Goal: Information Seeking & Learning: Learn about a topic

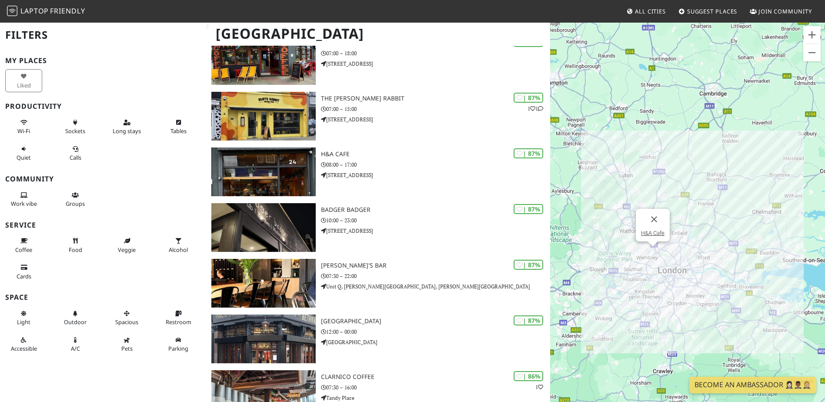
scroll to position [983, 0]
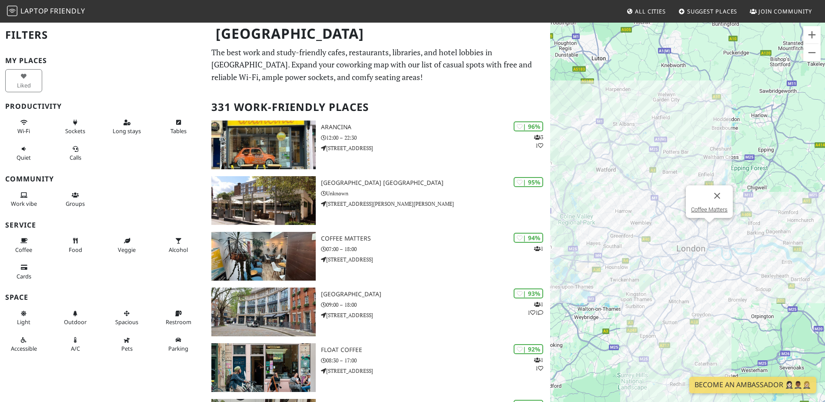
scroll to position [261, 0]
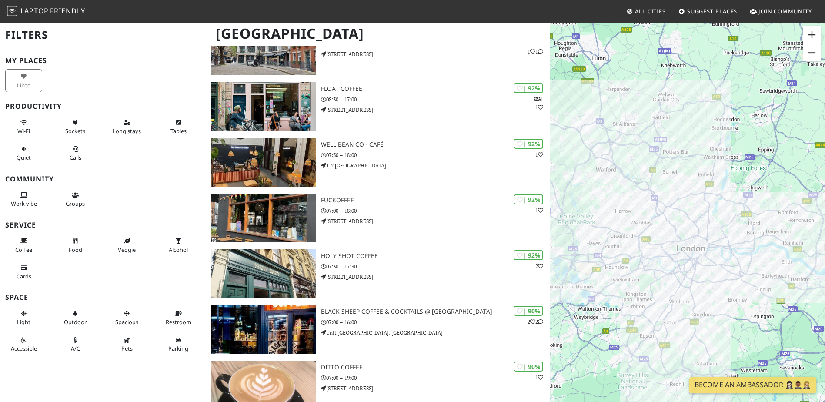
click at [811, 34] on button "Zoom in" at bounding box center [812, 34] width 17 height 17
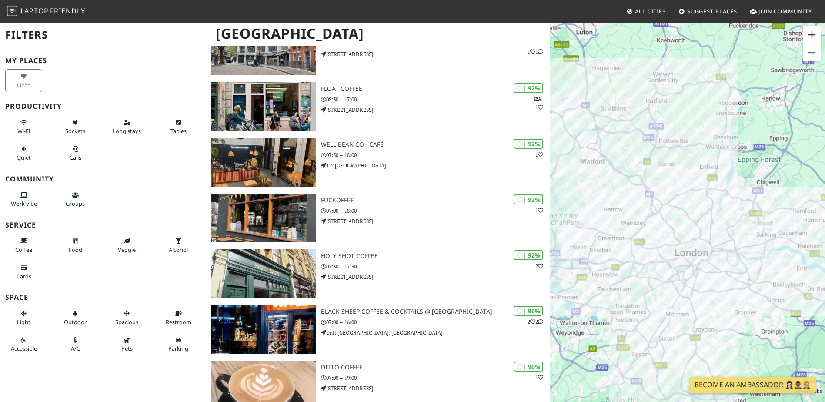
click at [812, 34] on button "Zoom in" at bounding box center [812, 34] width 17 height 17
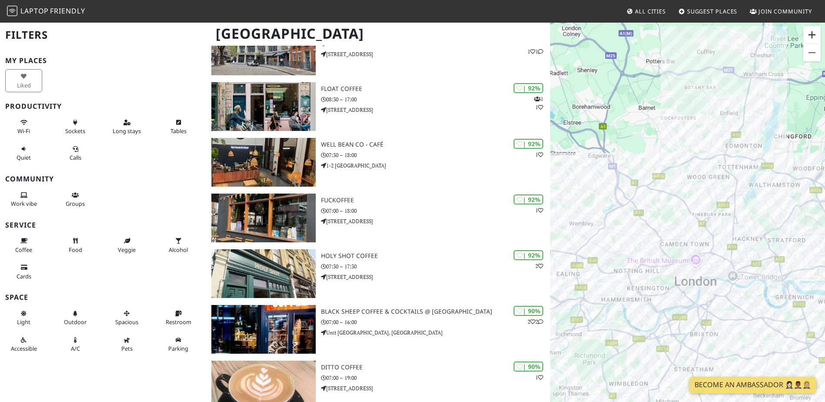
click at [812, 34] on button "Zoom in" at bounding box center [812, 34] width 17 height 17
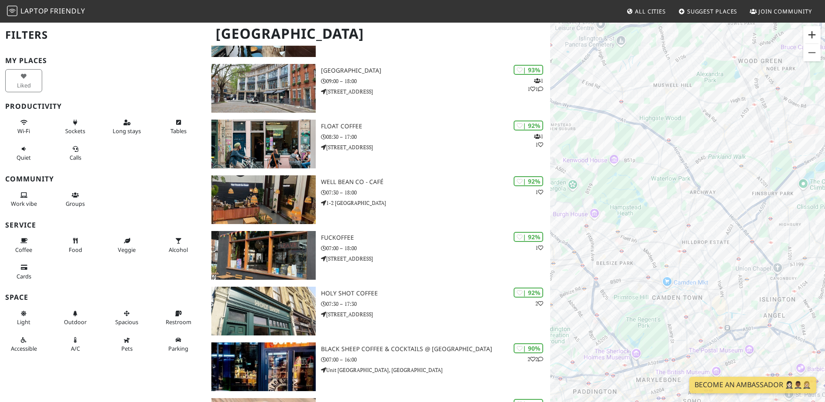
scroll to position [374, 0]
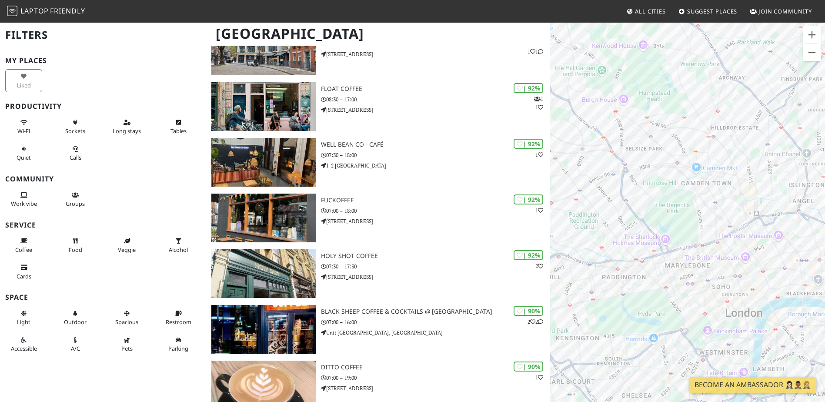
drag, startPoint x: 671, startPoint y: 328, endPoint x: 702, endPoint y: 211, distance: 121.1
click at [702, 211] on div "To navigate, press the arrow keys." at bounding box center [687, 223] width 275 height 402
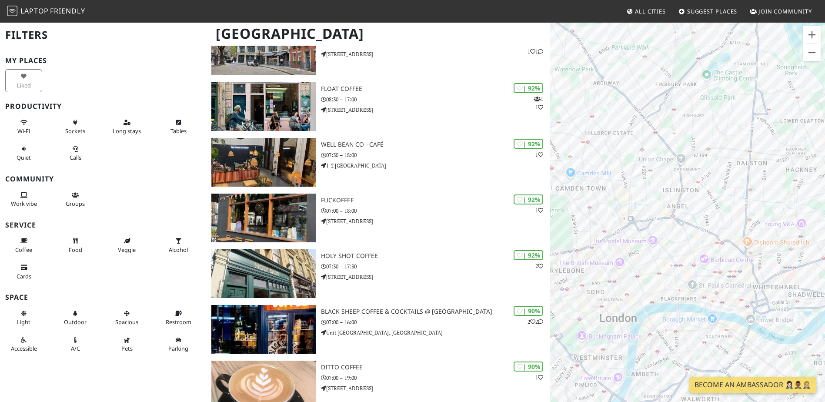
drag, startPoint x: 786, startPoint y: 209, endPoint x: 669, endPoint y: 215, distance: 117.2
click at [669, 215] on div "To navigate, press the arrow keys." at bounding box center [687, 223] width 275 height 402
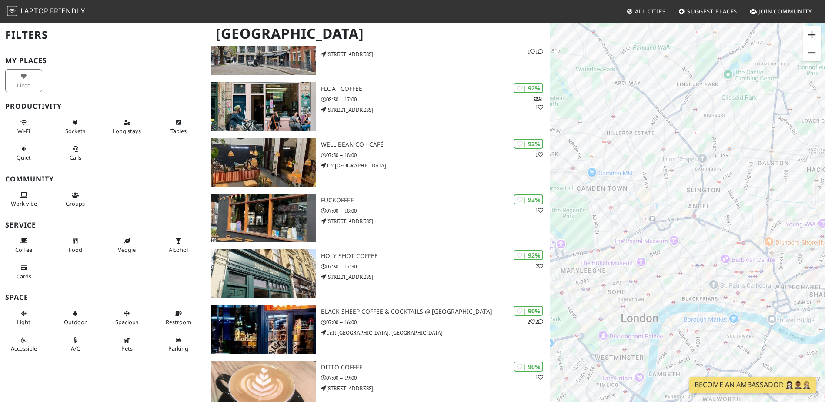
click at [819, 33] on button "Zoom in" at bounding box center [812, 34] width 17 height 17
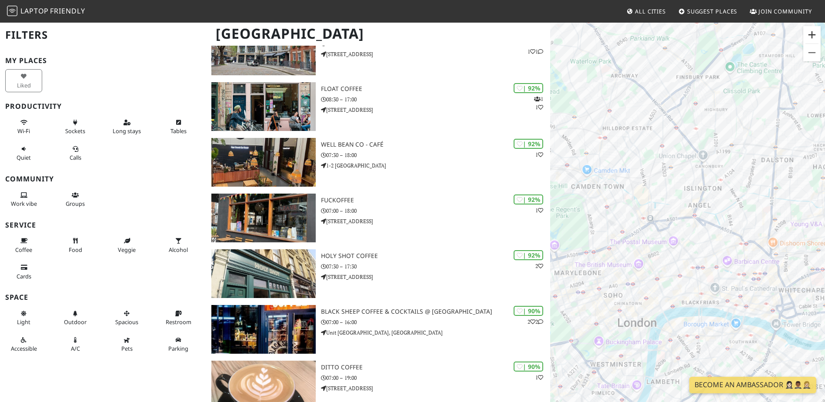
click at [819, 33] on button "Zoom in" at bounding box center [812, 34] width 17 height 17
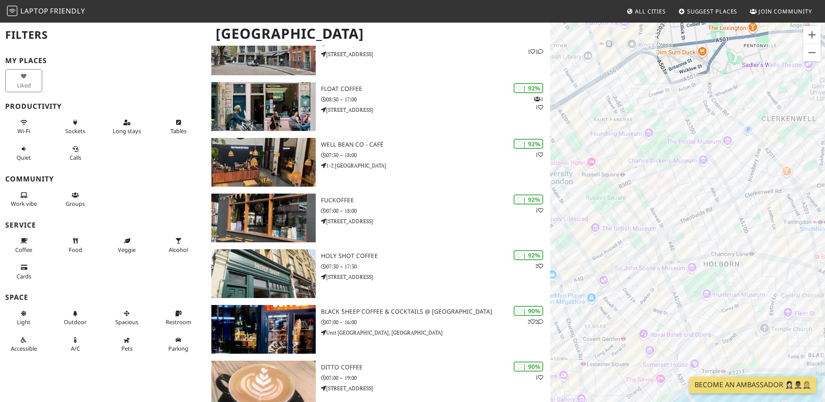
drag, startPoint x: 624, startPoint y: 315, endPoint x: 721, endPoint y: 138, distance: 201.2
click at [721, 138] on div "To navigate, press the arrow keys." at bounding box center [687, 223] width 275 height 402
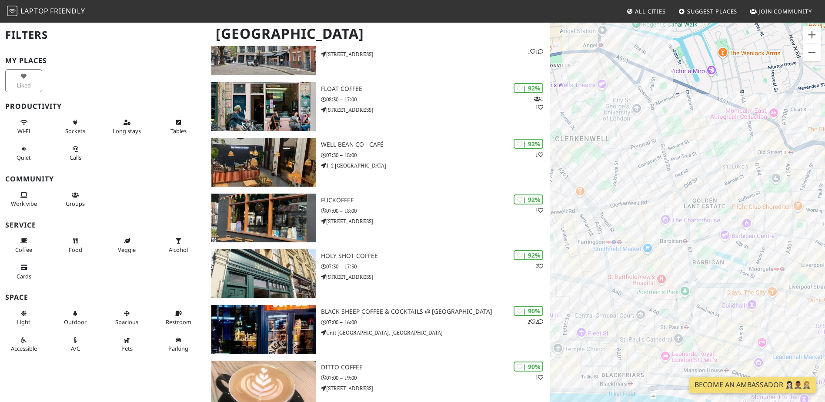
drag, startPoint x: 753, startPoint y: 226, endPoint x: 569, endPoint y: 251, distance: 185.7
click at [554, 248] on div "To navigate, press the arrow keys." at bounding box center [687, 223] width 275 height 402
click at [814, 32] on button "Zoom in" at bounding box center [812, 34] width 17 height 17
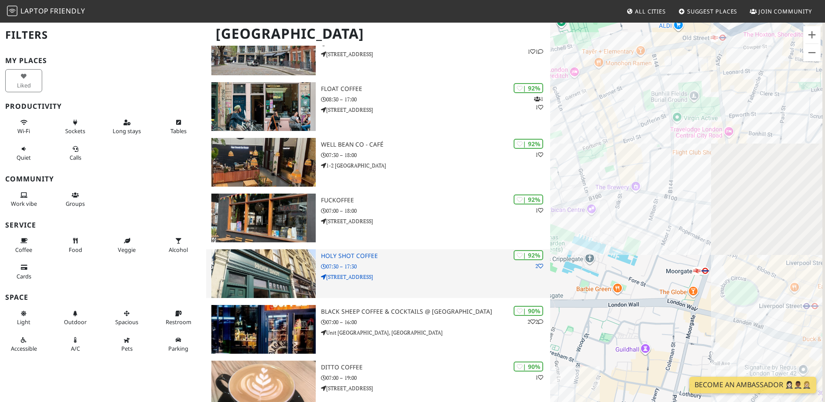
drag, startPoint x: 761, startPoint y: 305, endPoint x: 464, endPoint y: 252, distance: 301.1
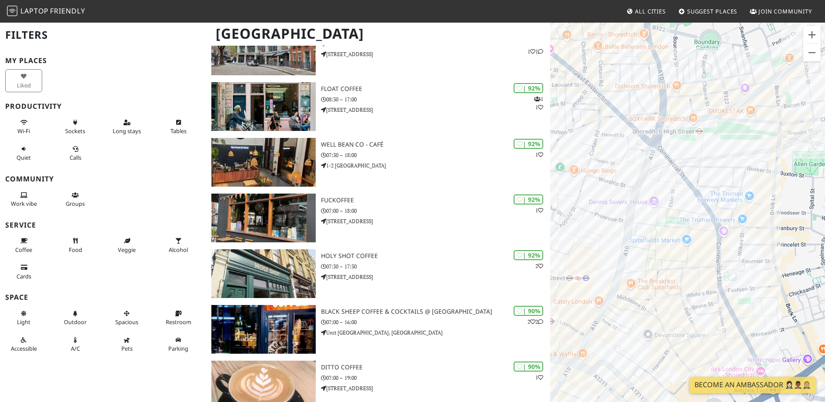
drag, startPoint x: 664, startPoint y: 246, endPoint x: 719, endPoint y: 195, distance: 74.8
click at [719, 195] on div "To navigate, press the arrow keys." at bounding box center [687, 223] width 275 height 402
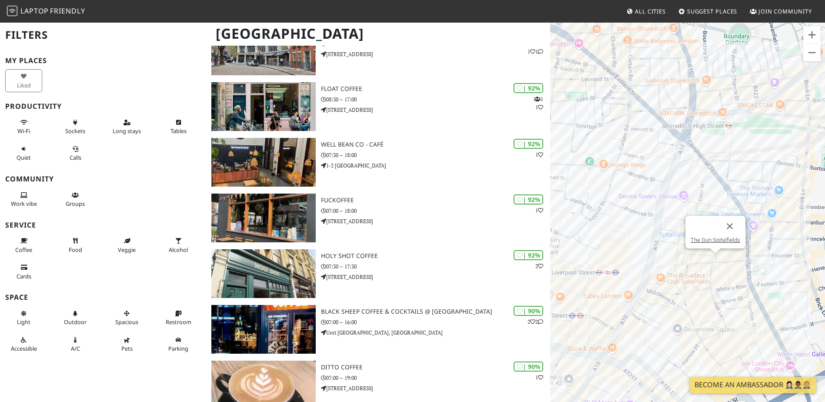
click at [719, 258] on div "To navigate, press the arrow keys. The Gun Spitalfields" at bounding box center [687, 223] width 275 height 402
click at [730, 227] on button "Close" at bounding box center [730, 226] width 21 height 21
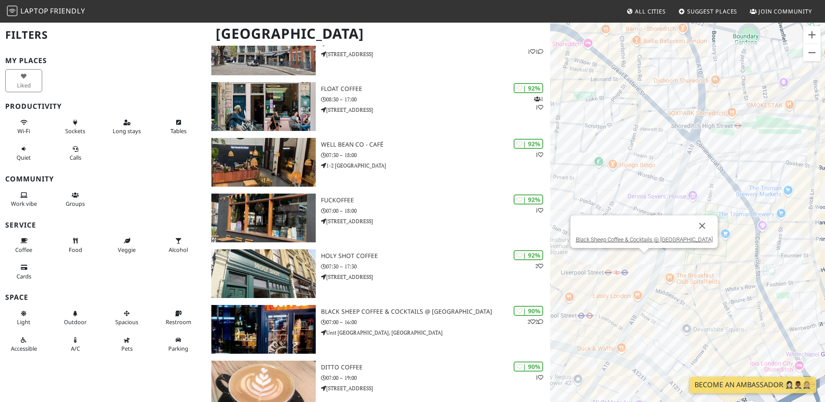
click at [646, 260] on div "To navigate, press the arrow keys. Black Sheep Coffee & Cocktails @ Broadgate C…" at bounding box center [687, 223] width 275 height 402
click at [646, 238] on link "Black Sheep Coffee & Cocktails @ Broadgate Circle" at bounding box center [644, 239] width 137 height 7
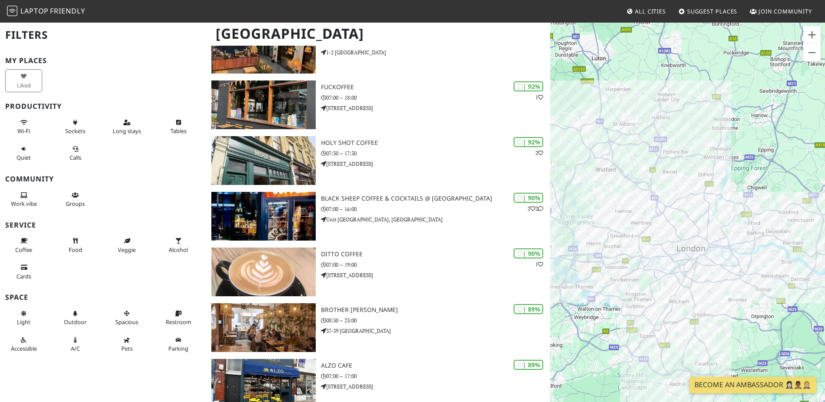
scroll to position [378, 0]
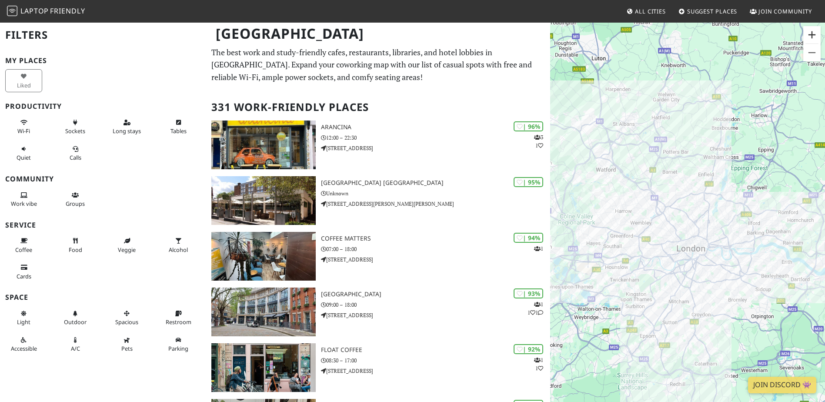
click at [815, 35] on button "Zoom in" at bounding box center [812, 34] width 17 height 17
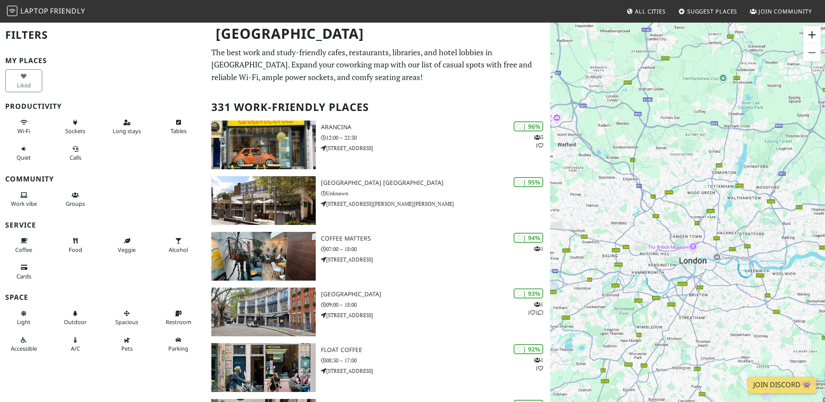
click at [815, 35] on button "Zoom in" at bounding box center [812, 34] width 17 height 17
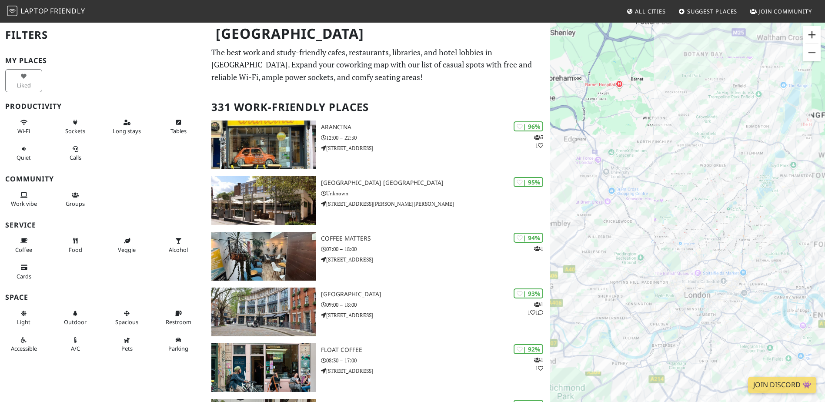
click at [815, 35] on button "Zoom in" at bounding box center [812, 34] width 17 height 17
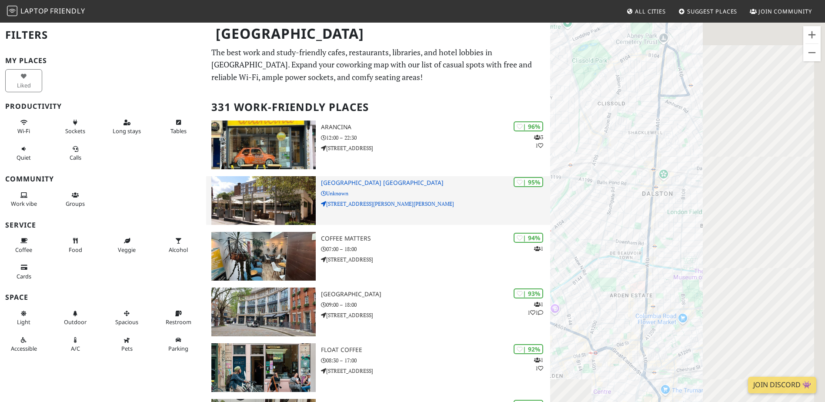
drag, startPoint x: 783, startPoint y: 324, endPoint x: 389, endPoint y: 183, distance: 418.7
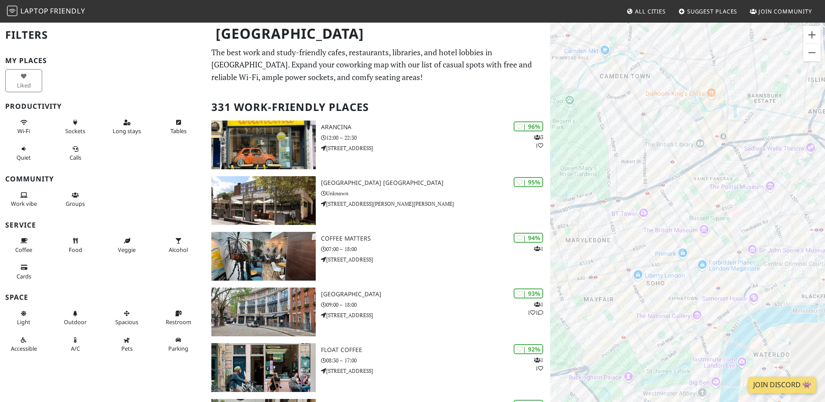
drag, startPoint x: 704, startPoint y: 275, endPoint x: 408, endPoint y: 85, distance: 352.1
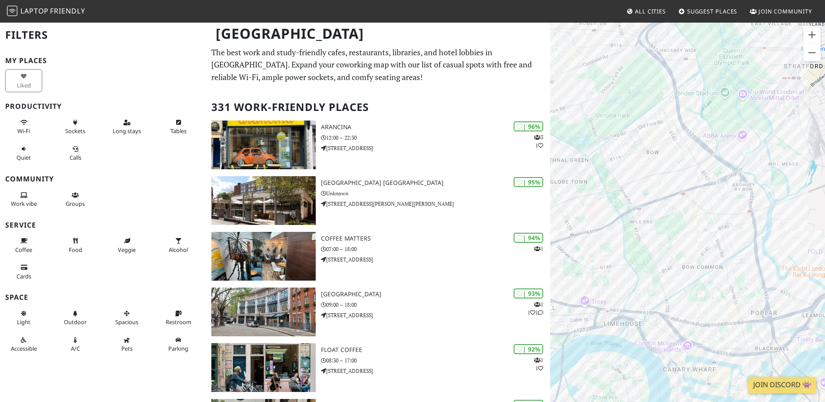
drag, startPoint x: 673, startPoint y: 231, endPoint x: 780, endPoint y: 402, distance: 201.5
click at [780, 402] on html "Laptop Friendly All Cities Suggest Places Join Community London Filters My Plac…" at bounding box center [412, 201] width 825 height 402
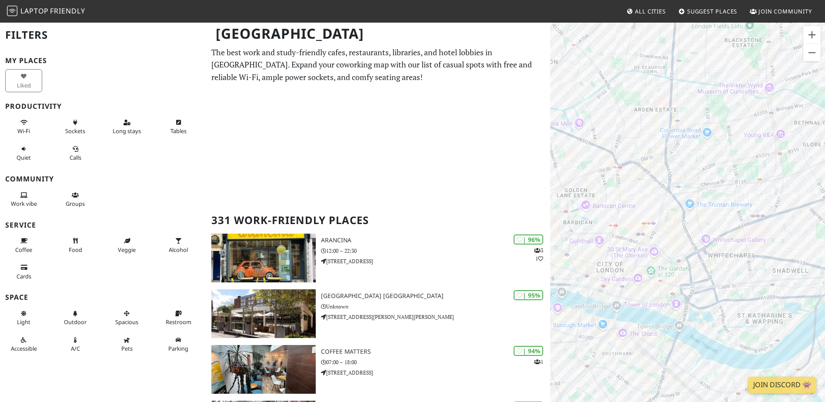
drag, startPoint x: 620, startPoint y: 238, endPoint x: 774, endPoint y: 192, distance: 161.1
click at [774, 192] on div "To navigate, press the arrow keys." at bounding box center [687, 223] width 275 height 402
click at [813, 32] on button "Zoom in" at bounding box center [812, 34] width 17 height 17
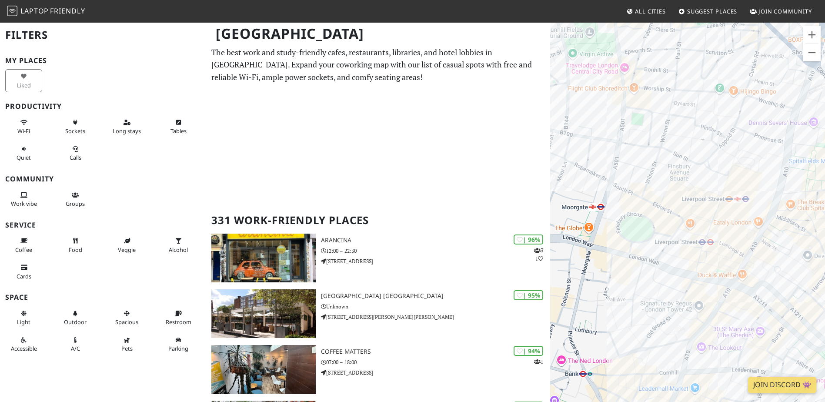
drag, startPoint x: 629, startPoint y: 262, endPoint x: 833, endPoint y: 245, distance: 204.8
click at [825, 245] on html "Laptop Friendly All Cities Suggest Places Join Community London Filters My Plac…" at bounding box center [412, 201] width 825 height 402
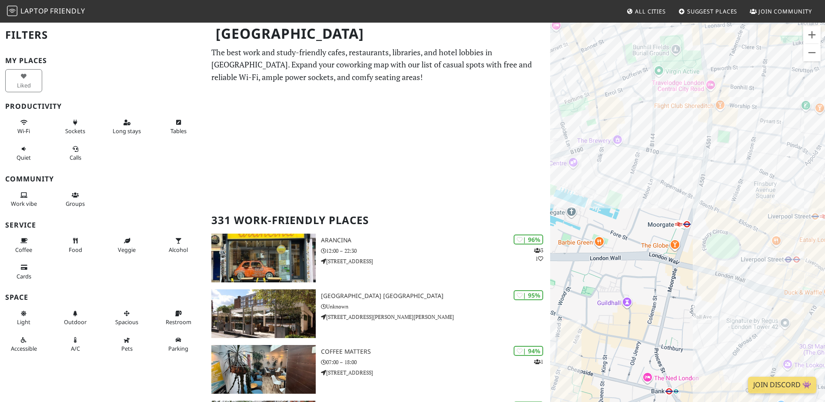
drag, startPoint x: 587, startPoint y: 166, endPoint x: 633, endPoint y: 183, distance: 49.1
click at [644, 196] on div "To navigate, press the arrow keys." at bounding box center [687, 223] width 275 height 402
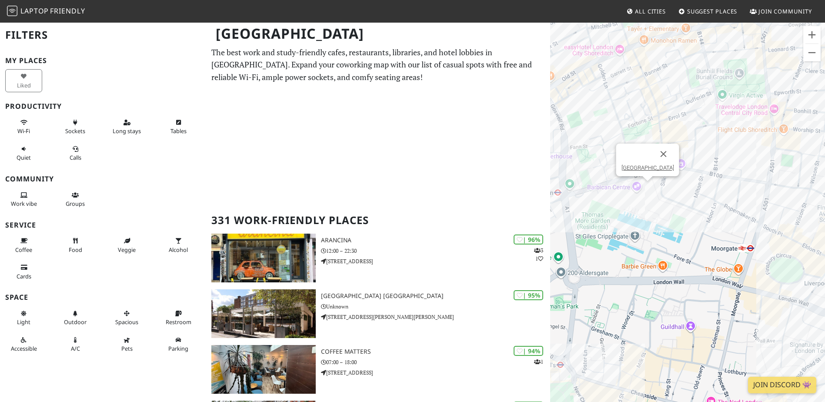
click at [645, 188] on div "To navigate, press the arrow keys. Barbican Centre" at bounding box center [687, 223] width 275 height 402
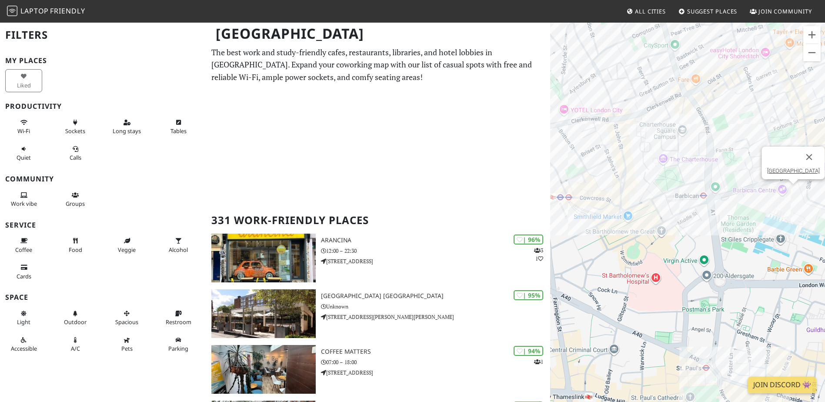
drag, startPoint x: 612, startPoint y: 214, endPoint x: 760, endPoint y: 217, distance: 148.0
click at [760, 217] on div "To navigate, press the arrow keys. Barbican Centre" at bounding box center [687, 223] width 275 height 402
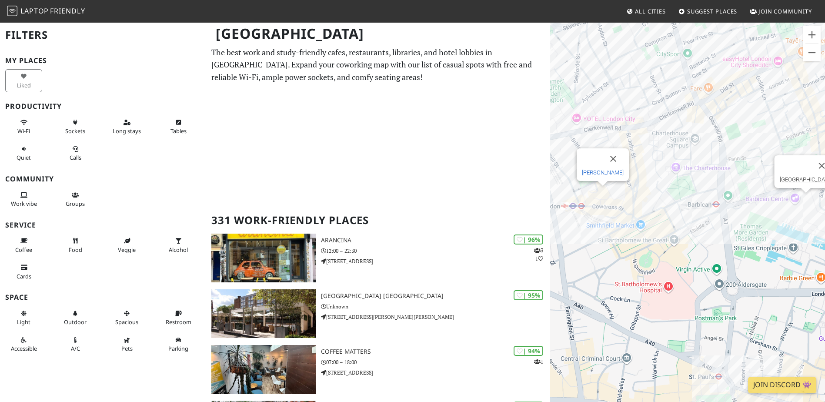
click at [602, 173] on link "LEON Farringdon" at bounding box center [603, 172] width 42 height 7
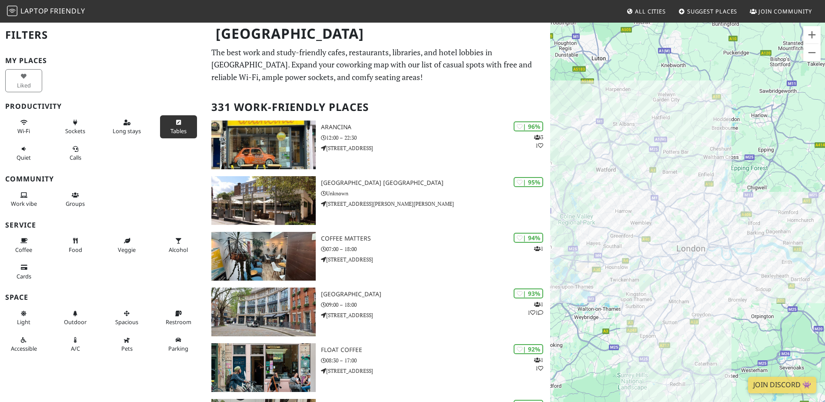
click at [171, 130] on span "Tables" at bounding box center [179, 131] width 16 height 8
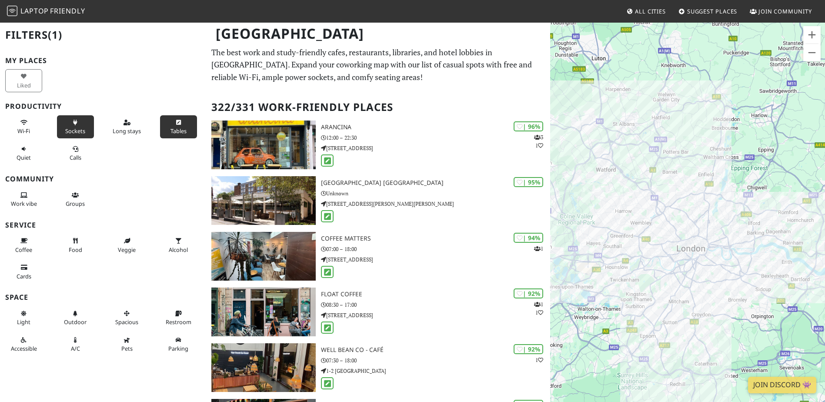
click at [79, 126] on button "Sockets" at bounding box center [75, 126] width 37 height 23
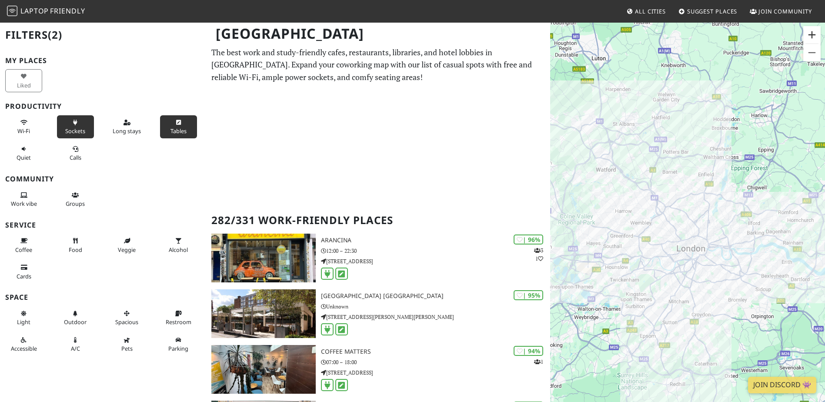
click at [818, 35] on button "Zoom in" at bounding box center [812, 34] width 17 height 17
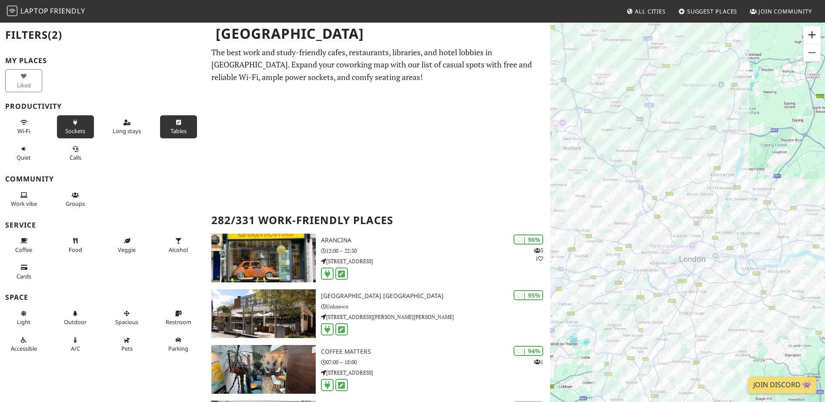
click at [818, 34] on button "Zoom in" at bounding box center [812, 34] width 17 height 17
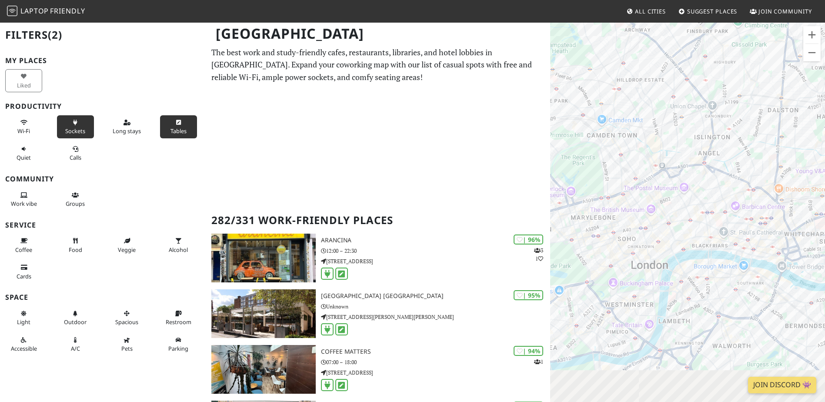
drag, startPoint x: 755, startPoint y: 262, endPoint x: 656, endPoint y: 26, distance: 256.3
click at [656, 23] on div "To navigate, press the arrow keys." at bounding box center [687, 223] width 275 height 402
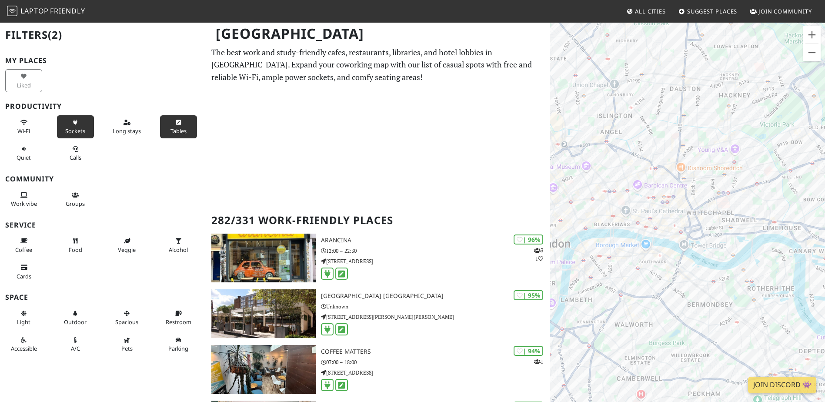
drag, startPoint x: 753, startPoint y: 159, endPoint x: 691, endPoint y: 219, distance: 86.5
click at [691, 219] on div "To navigate, press the arrow keys." at bounding box center [687, 223] width 275 height 402
click at [818, 36] on button "Zoom in" at bounding box center [812, 34] width 17 height 17
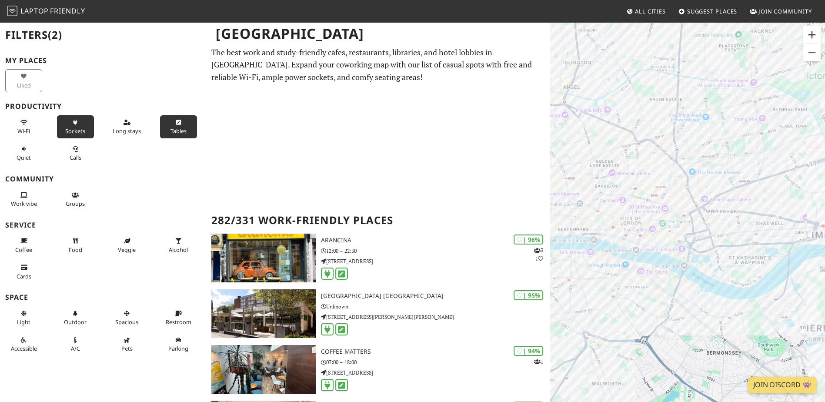
click at [818, 36] on button "Zoom in" at bounding box center [812, 34] width 17 height 17
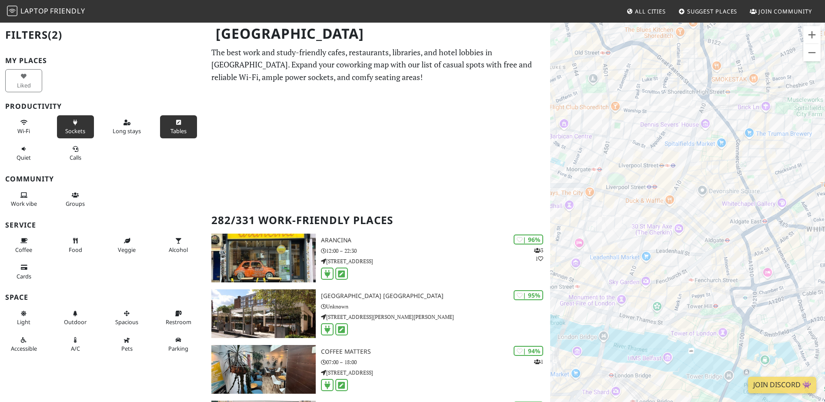
drag, startPoint x: 673, startPoint y: 185, endPoint x: 728, endPoint y: 223, distance: 66.3
click at [728, 223] on div "To navigate, press the arrow keys." at bounding box center [687, 223] width 275 height 402
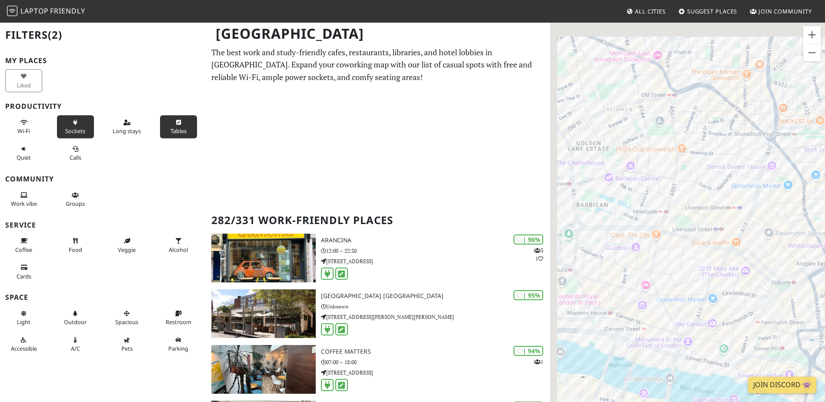
drag, startPoint x: 698, startPoint y: 226, endPoint x: 802, endPoint y: 292, distance: 123.2
click at [802, 292] on div "To navigate, press the arrow keys." at bounding box center [687, 223] width 275 height 402
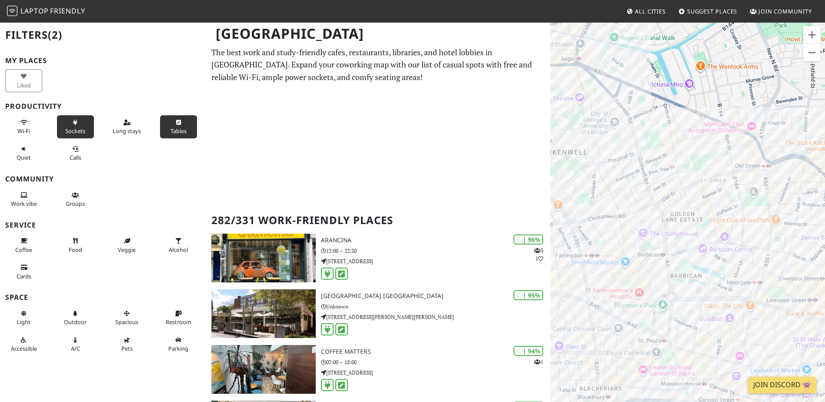
drag, startPoint x: 598, startPoint y: 205, endPoint x: 701, endPoint y: 208, distance: 103.6
click at [701, 208] on div "To navigate, press the arrow keys." at bounding box center [687, 223] width 275 height 402
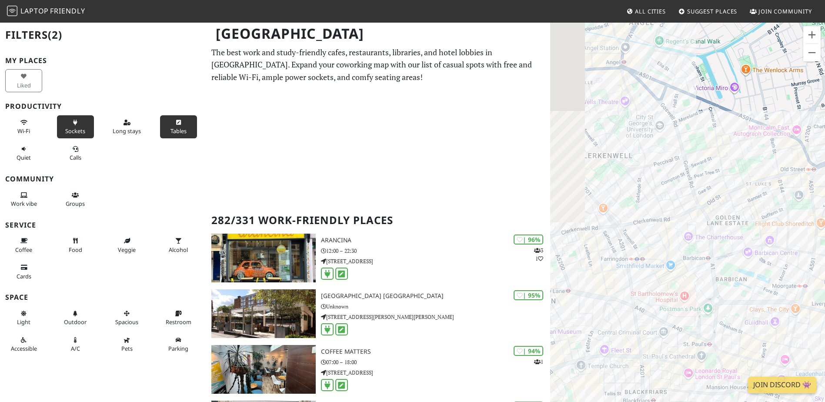
drag, startPoint x: 621, startPoint y: 241, endPoint x: 735, endPoint y: 238, distance: 114.0
click at [735, 238] on div "To navigate, press the arrow keys." at bounding box center [687, 223] width 275 height 402
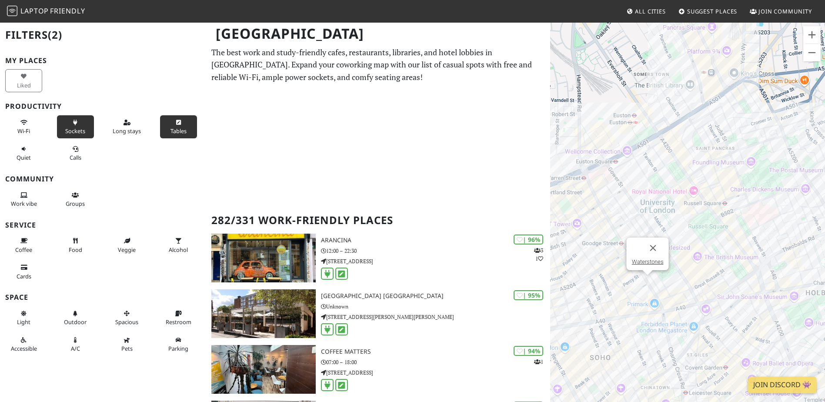
click at [650, 285] on div "To navigate, press the arrow keys. Waterstones" at bounding box center [687, 223] width 275 height 402
click at [644, 262] on link "Waterstones" at bounding box center [648, 261] width 32 height 7
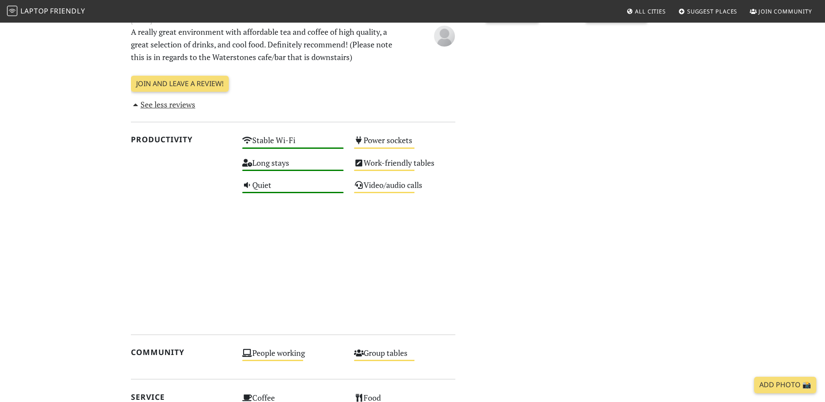
scroll to position [435, 0]
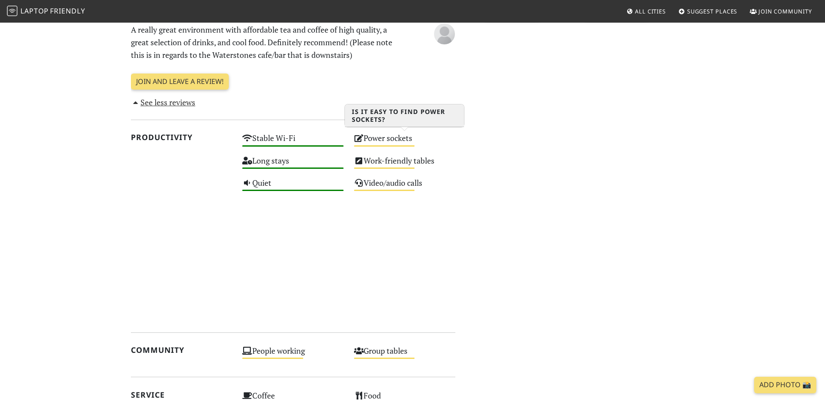
click at [384, 138] on div "Power sockets Medium" at bounding box center [405, 142] width 112 height 22
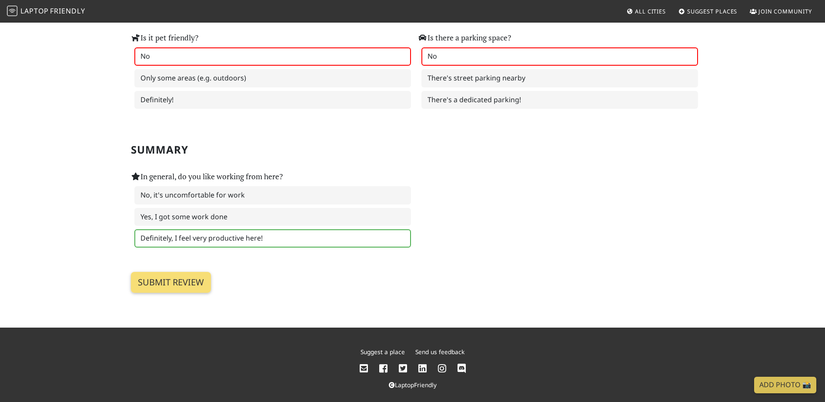
scroll to position [1189, 0]
